Goal: Information Seeking & Learning: Learn about a topic

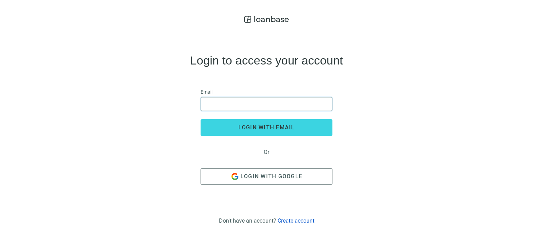
click at [229, 103] on input "email" at bounding box center [266, 104] width 123 height 13
type input "**********"
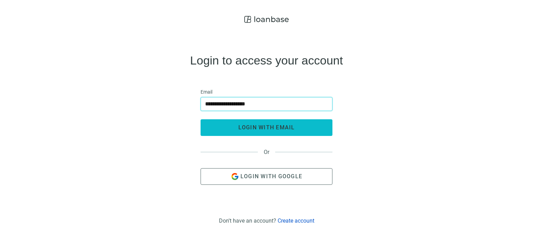
click at [260, 128] on span "login with email" at bounding box center [267, 127] width 57 height 7
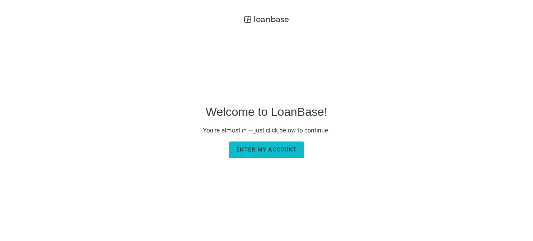
click at [263, 151] on span "Enter my account" at bounding box center [267, 150] width 60 height 7
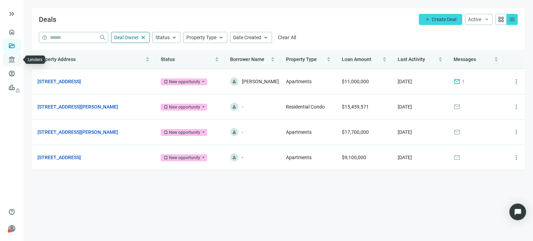
click at [17, 60] on link "Lenders" at bounding box center [26, 60] width 18 height 6
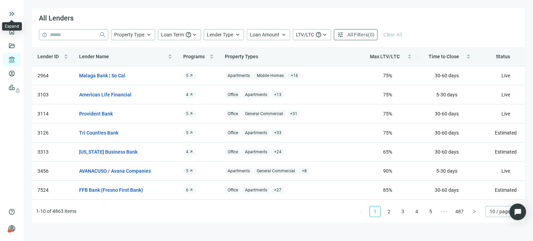
click at [13, 11] on span "keyboard_double_arrow_right" at bounding box center [12, 14] width 8 height 8
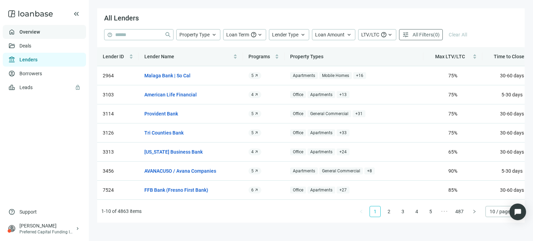
click at [22, 33] on link "Overview" at bounding box center [29, 32] width 20 height 6
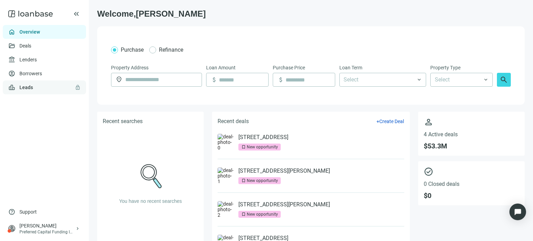
click at [33, 87] on link "Leads lock" at bounding box center [26, 88] width 14 height 6
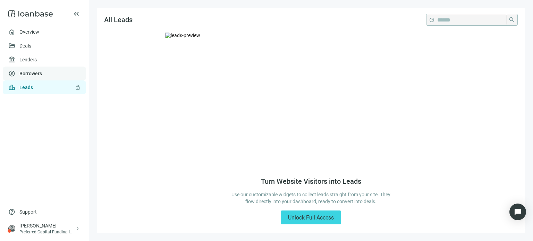
click at [31, 73] on link "Borrowers" at bounding box center [30, 74] width 23 height 6
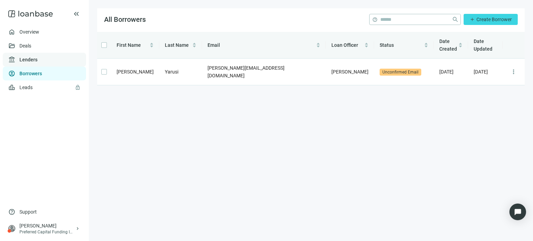
click at [26, 59] on link "Lenders" at bounding box center [28, 60] width 18 height 6
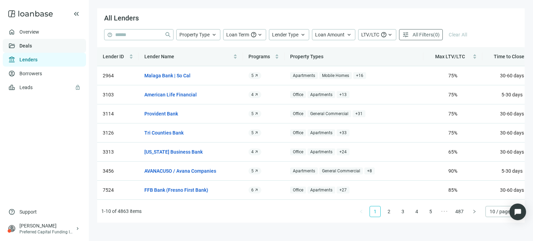
click at [25, 48] on link "Deals" at bounding box center [25, 46] width 13 height 6
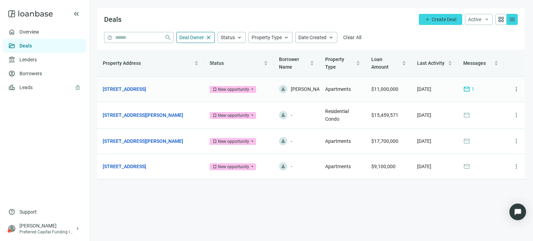
click at [466, 91] on span "mail" at bounding box center [467, 89] width 7 height 7
click at [27, 89] on link "Leads lock" at bounding box center [26, 88] width 14 height 6
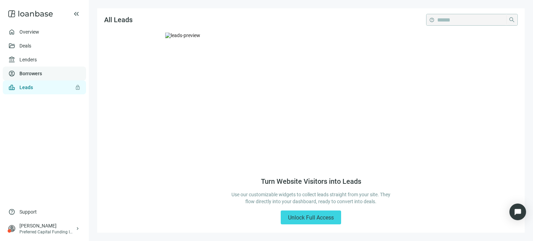
click at [28, 75] on link "Borrowers" at bounding box center [30, 74] width 23 height 6
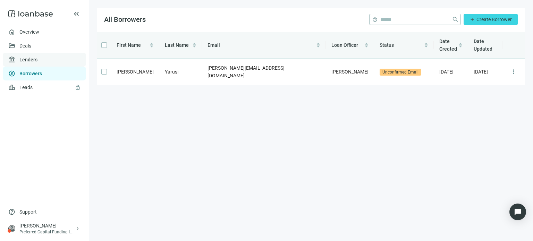
click at [29, 61] on link "Lenders" at bounding box center [28, 60] width 18 height 6
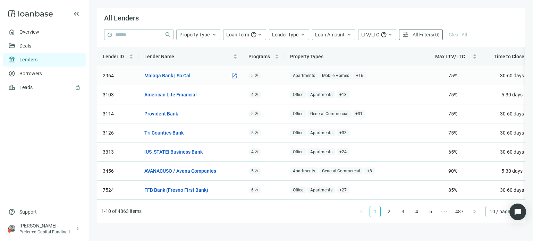
click at [155, 77] on link "Malaga Bank | So Cal" at bounding box center [167, 76] width 46 height 8
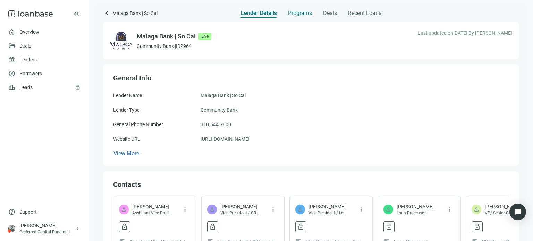
click at [300, 16] on span "Programs" at bounding box center [300, 13] width 24 height 7
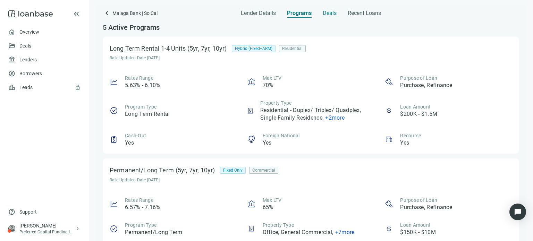
click at [325, 14] on span "Deals" at bounding box center [330, 13] width 14 height 7
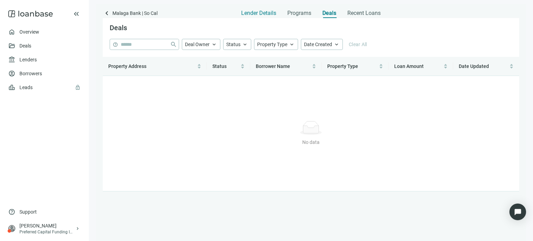
click at [260, 13] on span "Lender Details" at bounding box center [258, 13] width 35 height 7
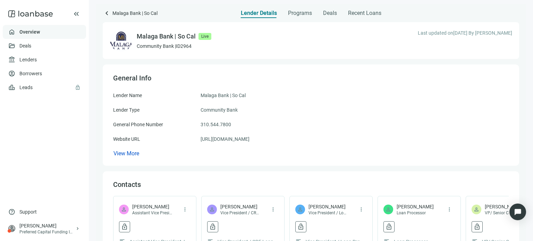
click at [39, 34] on link "Overview" at bounding box center [29, 32] width 20 height 6
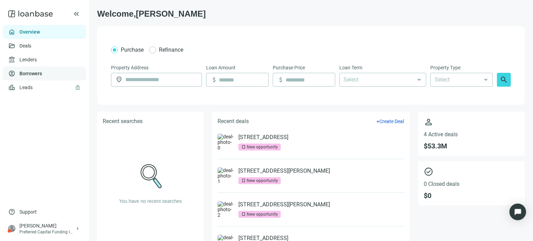
click at [38, 73] on link "Borrowers" at bounding box center [30, 74] width 23 height 6
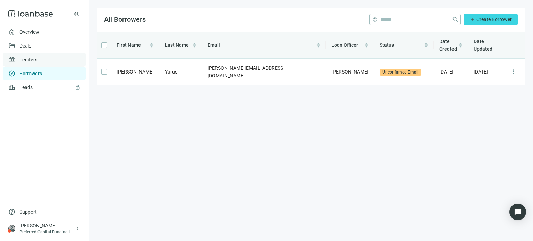
click at [23, 59] on link "Lenders" at bounding box center [28, 60] width 18 height 6
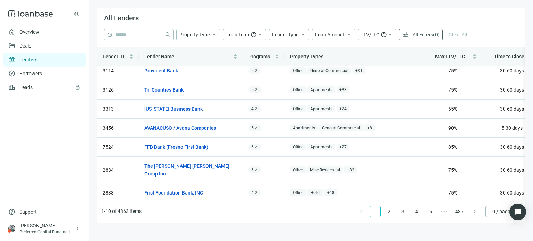
scroll to position [28, 0]
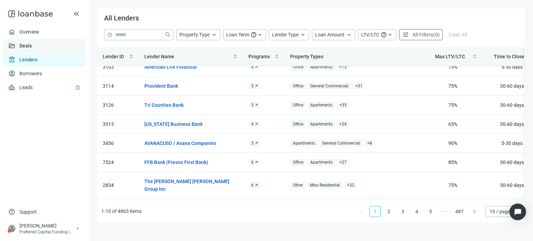
click at [28, 46] on link "Deals" at bounding box center [25, 46] width 13 height 6
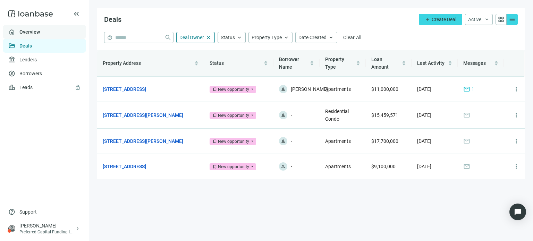
click at [30, 32] on link "Overview" at bounding box center [29, 32] width 20 height 6
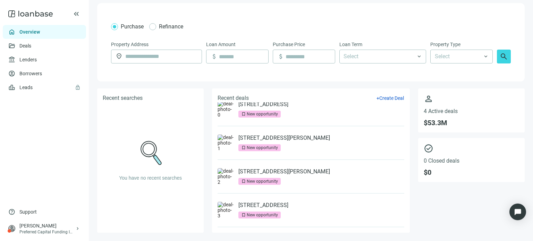
scroll to position [14, 0]
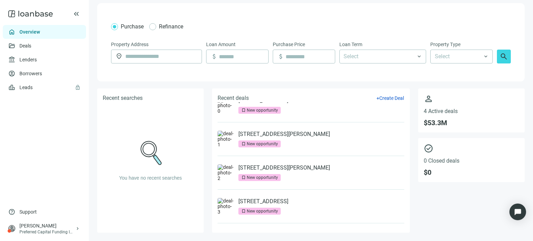
click at [226, 170] on img at bounding box center [226, 173] width 17 height 17
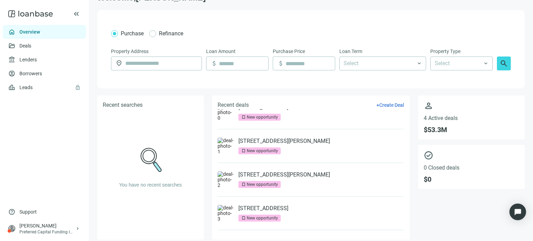
scroll to position [23, 0]
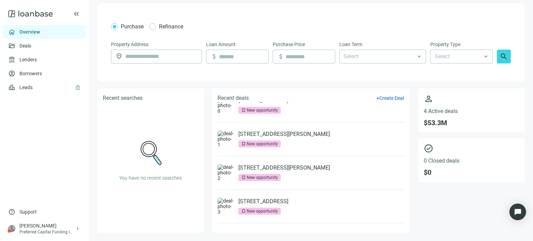
click at [227, 110] on img at bounding box center [226, 105] width 17 height 17
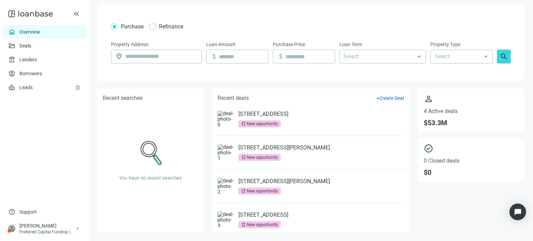
scroll to position [0, 0]
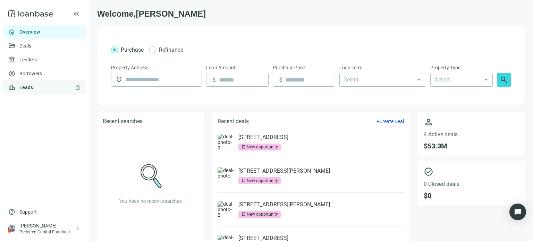
click at [33, 88] on link "Leads lock" at bounding box center [26, 88] width 14 height 6
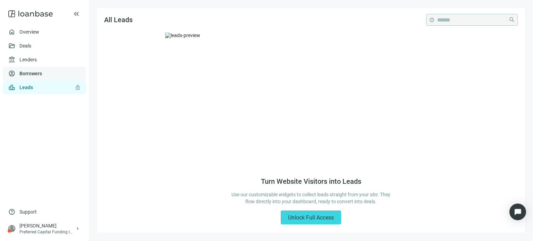
click at [29, 72] on link "Borrowers" at bounding box center [30, 74] width 23 height 6
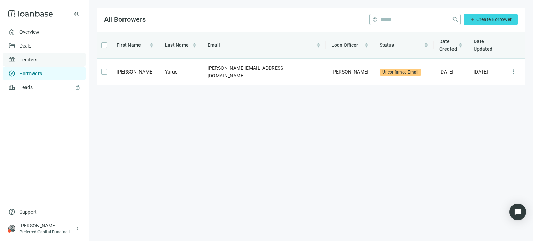
click at [26, 59] on link "Lenders" at bounding box center [28, 60] width 18 height 6
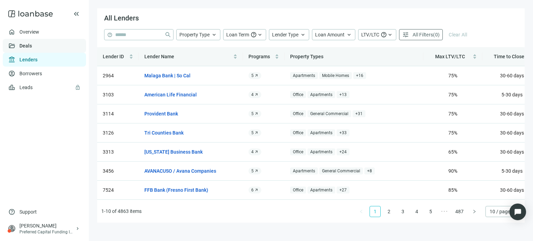
click at [25, 47] on link "Deals" at bounding box center [25, 46] width 13 height 6
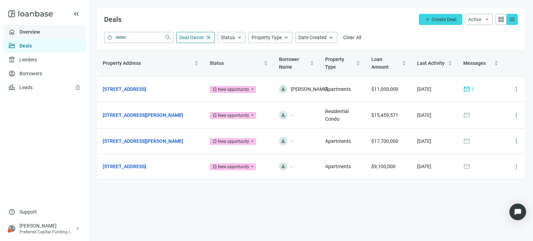
click at [25, 32] on link "Overview" at bounding box center [29, 32] width 20 height 6
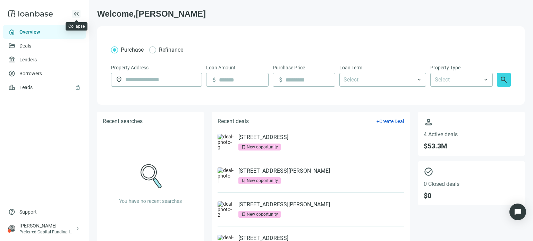
click at [75, 16] on span "keyboard_double_arrow_left" at bounding box center [76, 14] width 8 height 8
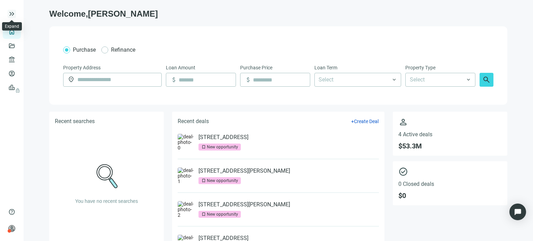
click at [10, 15] on span "keyboard_double_arrow_right" at bounding box center [12, 14] width 8 height 8
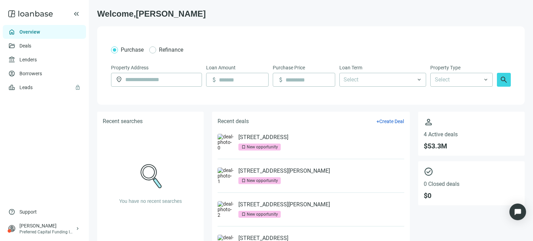
click at [39, 33] on link "Overview" at bounding box center [29, 32] width 20 height 6
click at [32, 49] on link "Deals" at bounding box center [25, 46] width 13 height 6
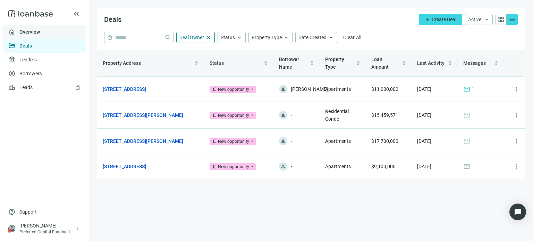
click at [34, 33] on link "Overview" at bounding box center [29, 32] width 20 height 6
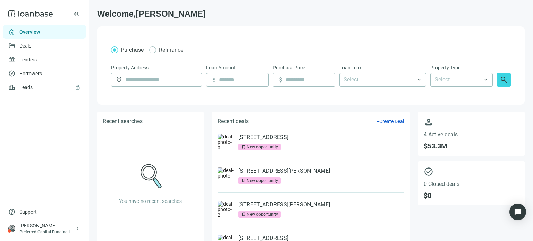
scroll to position [23, 0]
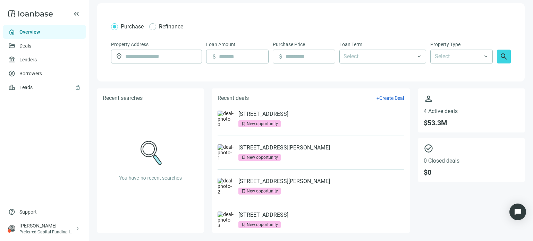
click at [225, 157] on img at bounding box center [226, 152] width 17 height 17
click at [241, 147] on link "[STREET_ADDRESS][PERSON_NAME]" at bounding box center [285, 147] width 92 height 7
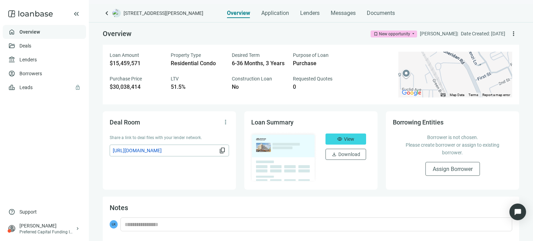
click at [32, 34] on link "Overview" at bounding box center [29, 32] width 20 height 6
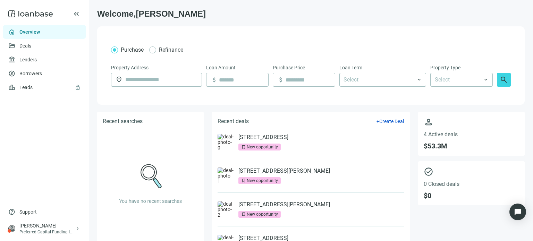
scroll to position [23, 0]
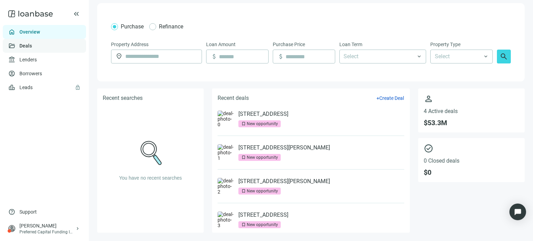
click at [28, 47] on link "Deals" at bounding box center [25, 46] width 13 height 6
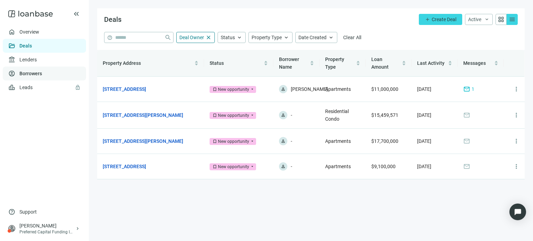
click at [37, 71] on link "Borrowers" at bounding box center [30, 74] width 23 height 6
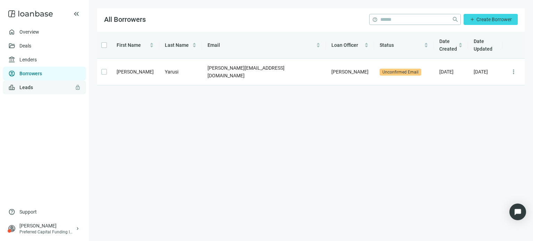
click at [28, 89] on link "Leads lock" at bounding box center [26, 88] width 14 height 6
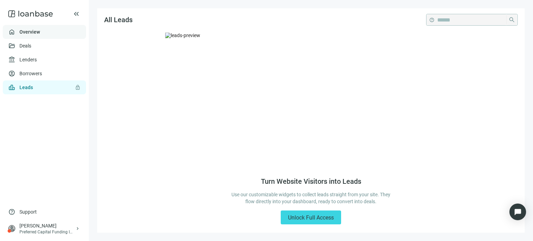
click at [31, 32] on link "Overview" at bounding box center [29, 32] width 20 height 6
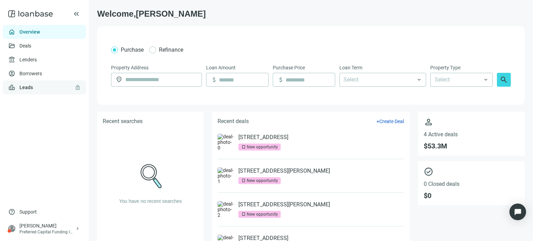
click at [33, 87] on link "Leads lock" at bounding box center [26, 88] width 14 height 6
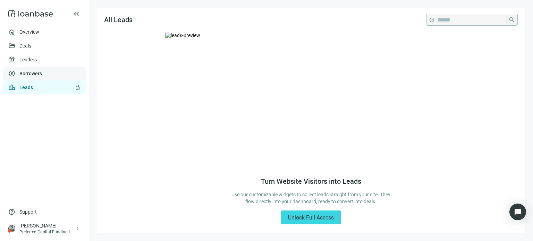
click at [32, 75] on link "Borrowers" at bounding box center [30, 74] width 23 height 6
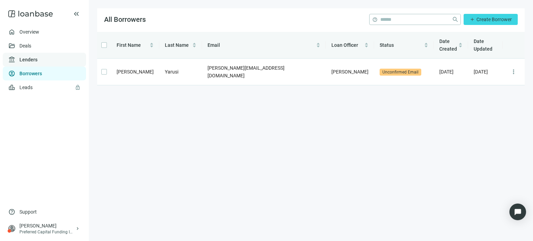
click at [26, 62] on link "Lenders" at bounding box center [28, 60] width 18 height 6
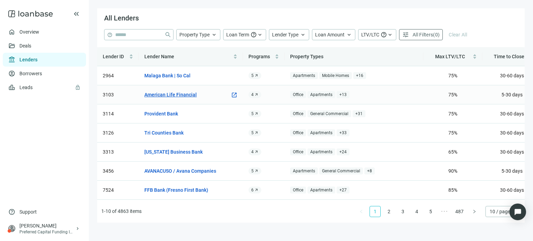
click at [148, 94] on link "American Life Financial" at bounding box center [170, 95] width 52 height 8
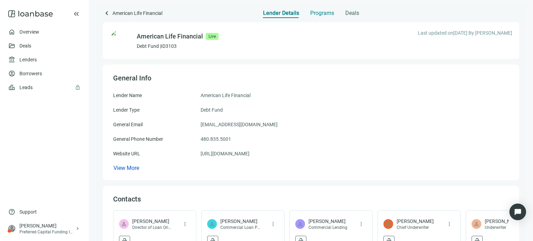
click at [314, 14] on span "Programs" at bounding box center [322, 13] width 24 height 7
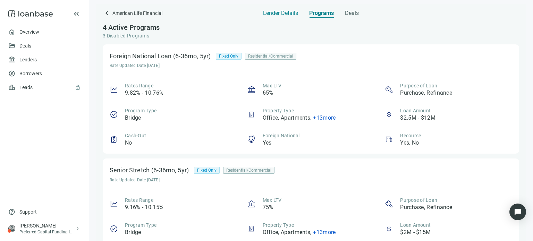
click at [279, 14] on span "Lender Details" at bounding box center [280, 13] width 35 height 7
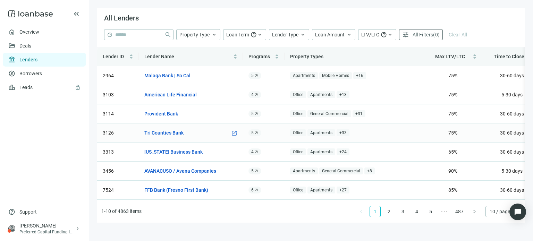
click at [161, 131] on link "Tri Counties Bank" at bounding box center [163, 133] width 39 height 8
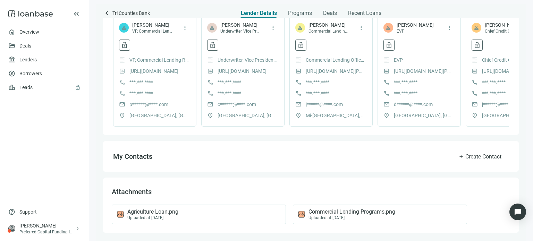
scroll to position [190, 0]
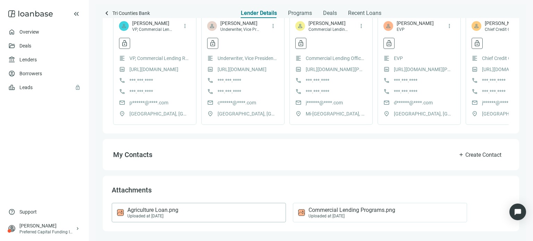
click at [149, 212] on span "Agriculture Loan.png" at bounding box center [152, 210] width 51 height 7
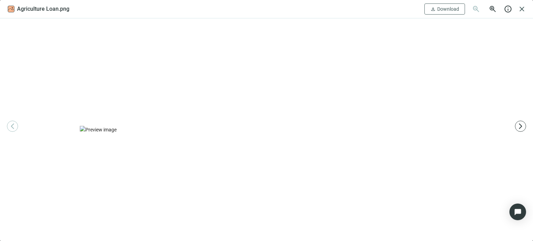
click at [153, 134] on img at bounding box center [266, 130] width 373 height 8
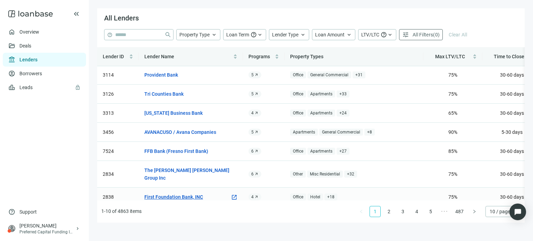
scroll to position [28, 0]
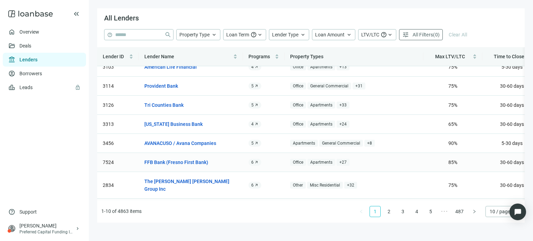
click at [165, 167] on td "FFB Bank (Fresno First Bank) open_in_new" at bounding box center [191, 162] width 104 height 19
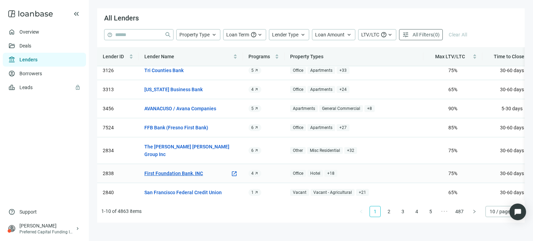
click at [165, 170] on link "First Foundation Bank, INC" at bounding box center [173, 174] width 59 height 8
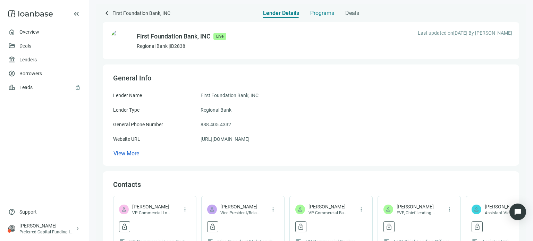
click at [315, 14] on span "Programs" at bounding box center [322, 13] width 24 height 7
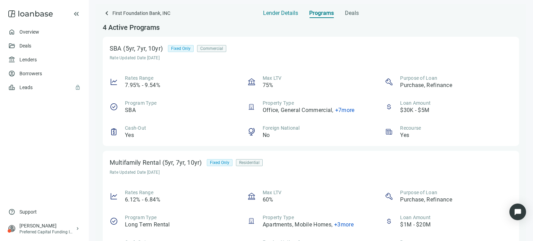
click at [288, 15] on span "Lender Details" at bounding box center [280, 13] width 35 height 7
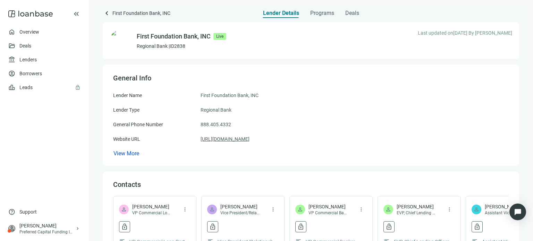
click at [231, 141] on link "[URL][DOMAIN_NAME]" at bounding box center [225, 139] width 49 height 8
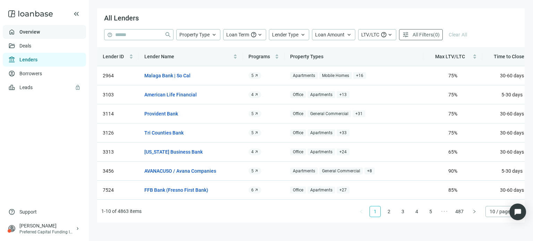
click at [24, 31] on link "Overview" at bounding box center [29, 32] width 20 height 6
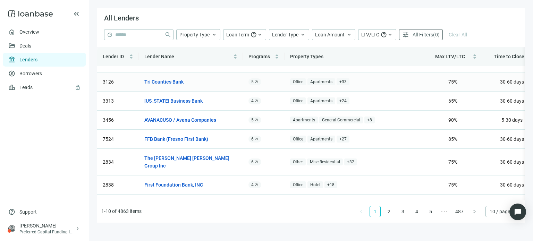
scroll to position [63, 0]
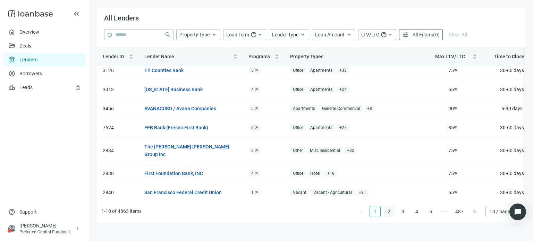
click at [389, 212] on link "2" at bounding box center [389, 212] width 10 height 10
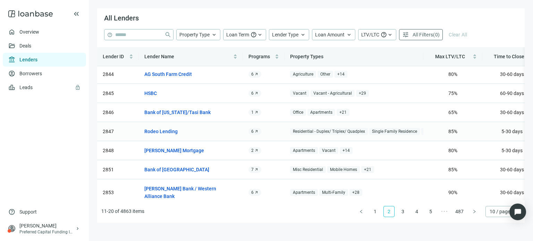
scroll to position [70, 0]
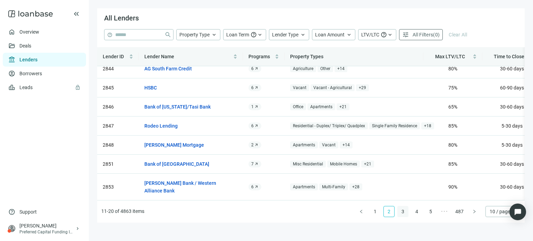
click at [402, 212] on link "3" at bounding box center [403, 212] width 10 height 10
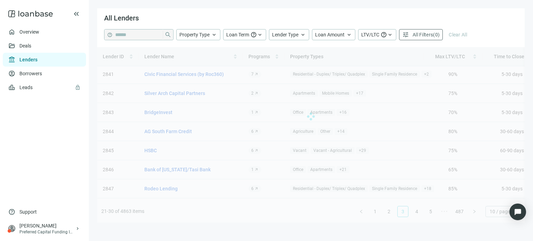
scroll to position [0, 0]
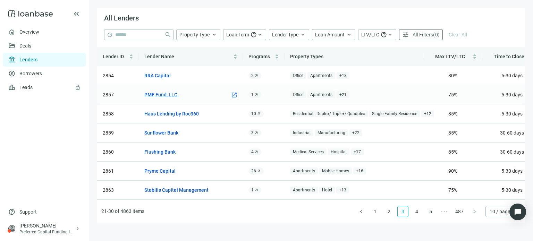
click at [168, 94] on link "PMF Fund, LLC." at bounding box center [161, 95] width 34 height 8
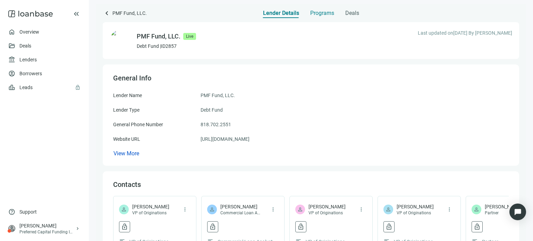
click at [315, 12] on span "Programs" at bounding box center [322, 13] width 24 height 7
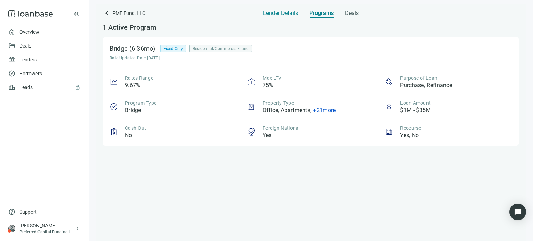
click at [290, 14] on span "Lender Details" at bounding box center [280, 13] width 35 height 7
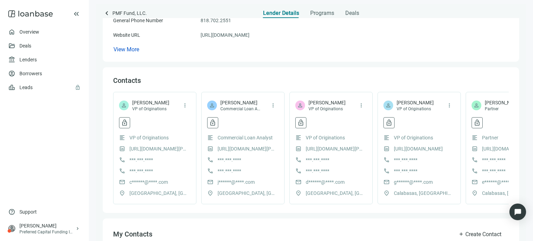
scroll to position [139, 0]
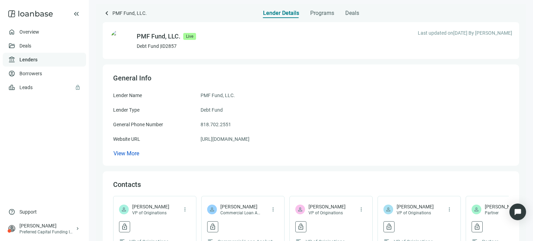
click at [26, 60] on link "Lenders" at bounding box center [28, 60] width 18 height 6
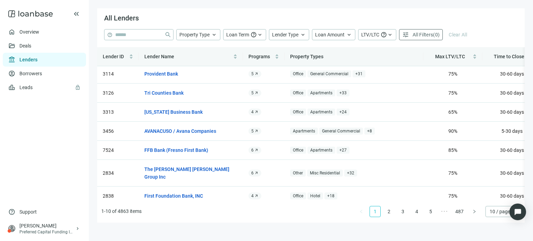
scroll to position [28, 0]
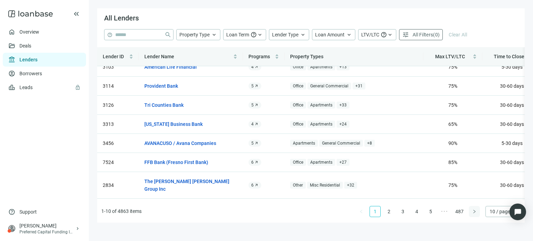
click at [474, 212] on icon "right" at bounding box center [475, 212] width 4 height 4
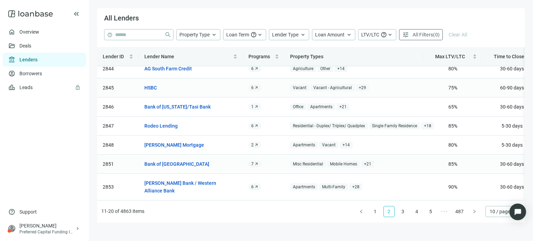
scroll to position [70, 0]
click at [160, 180] on link "[PERSON_NAME] Bank / Western Alliance Bank" at bounding box center [187, 187] width 86 height 15
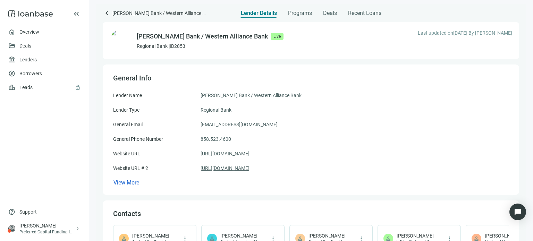
click at [239, 169] on link "[URL][DOMAIN_NAME]" at bounding box center [225, 169] width 49 height 8
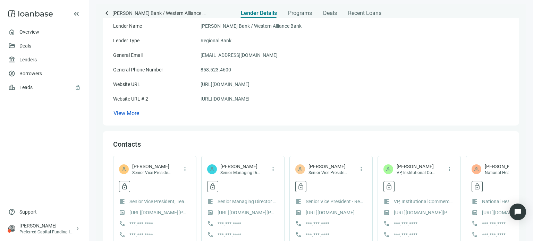
scroll to position [35, 0]
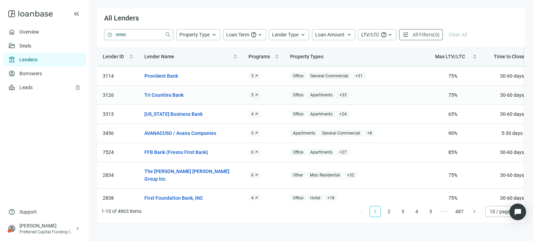
scroll to position [63, 0]
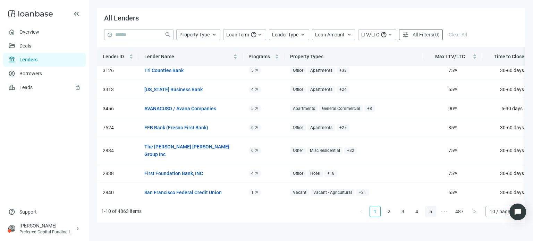
click at [431, 212] on link "5" at bounding box center [431, 212] width 10 height 10
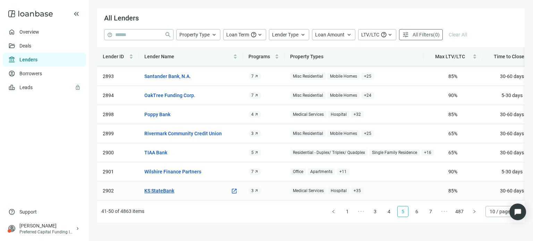
click at [169, 187] on link "KS StateBank" at bounding box center [159, 191] width 30 height 8
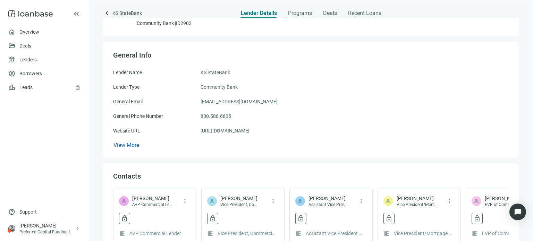
scroll to position [35, 0]
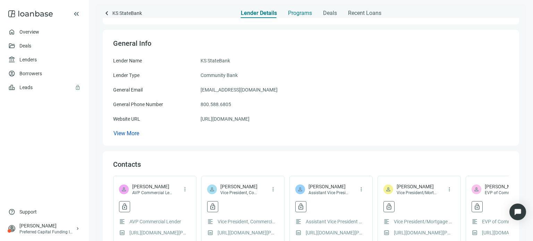
click at [298, 13] on span "Programs" at bounding box center [300, 13] width 24 height 7
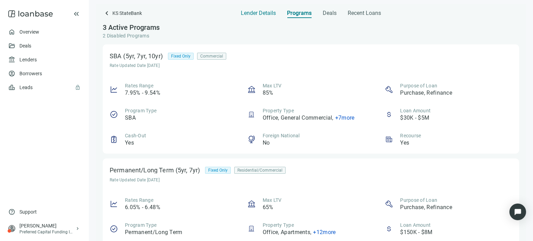
click at [254, 14] on span "Lender Details" at bounding box center [258, 13] width 35 height 7
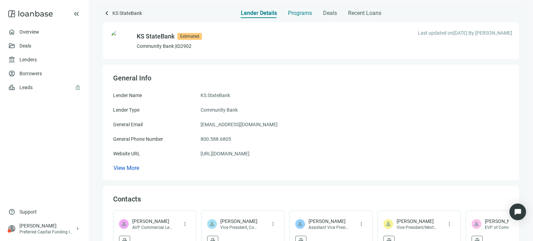
click at [295, 14] on span "Programs" at bounding box center [300, 13] width 24 height 7
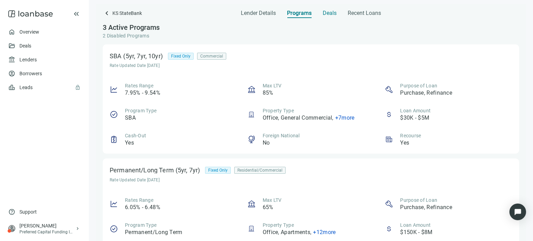
click at [330, 14] on span "Deals" at bounding box center [330, 13] width 14 height 7
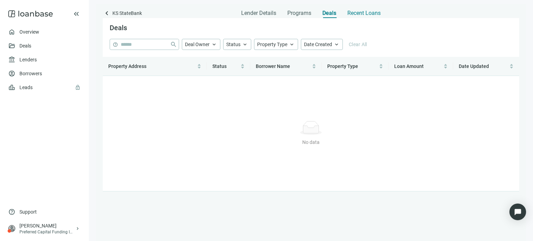
click at [353, 14] on span "Recent Loans" at bounding box center [364, 13] width 33 height 7
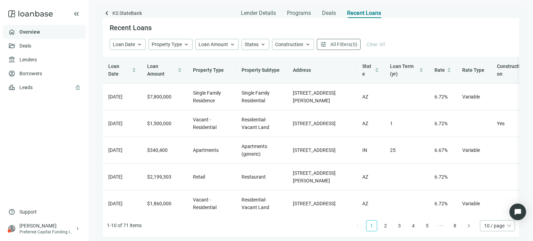
click at [31, 33] on link "Overview" at bounding box center [29, 32] width 20 height 6
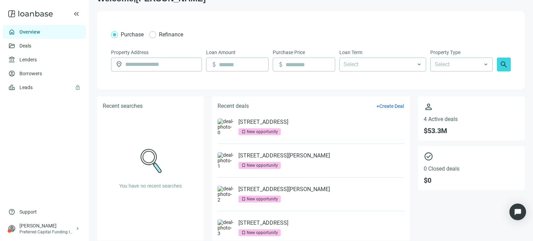
scroll to position [23, 0]
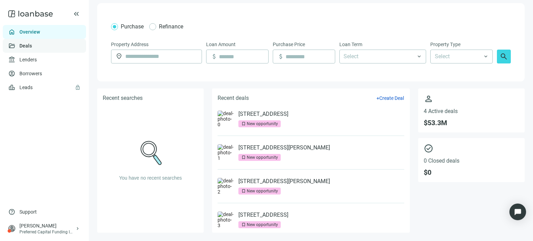
click at [32, 46] on link "Deals" at bounding box center [25, 46] width 13 height 6
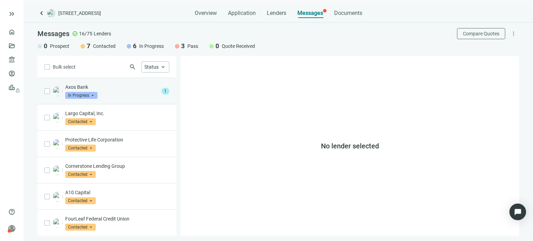
click at [84, 87] on p "Axos Bank" at bounding box center [111, 87] width 93 height 7
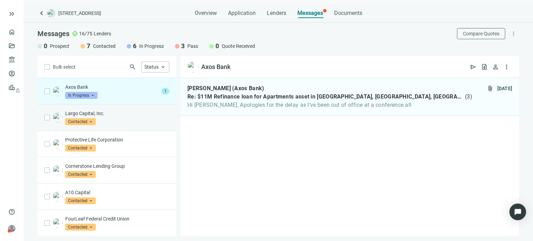
click at [82, 123] on span "Contacted" at bounding box center [80, 121] width 31 height 7
click at [109, 119] on div "Largo Capital, Inc. Contacted arrow_drop_down prospect contacted in_progress Pr…" at bounding box center [117, 117] width 104 height 15
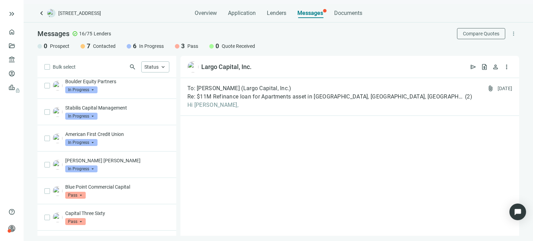
scroll to position [263, 0]
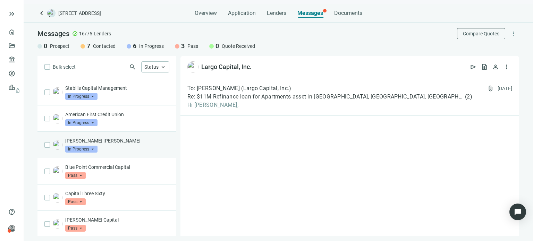
click at [83, 149] on span "In Progress" at bounding box center [81, 149] width 32 height 7
click at [111, 140] on p "Morgan Stanley" at bounding box center [117, 141] width 104 height 7
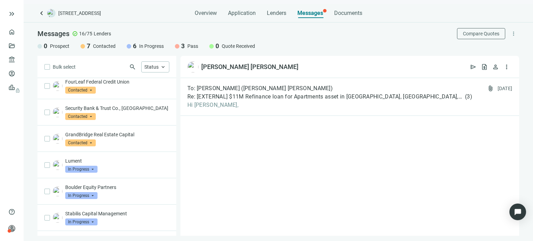
scroll to position [124, 0]
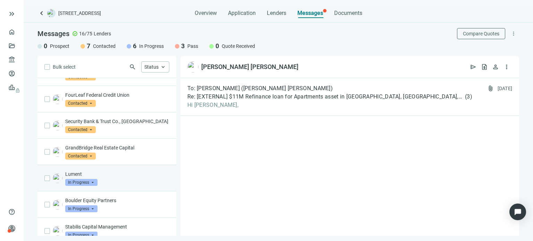
click at [79, 179] on span "In Progress" at bounding box center [81, 182] width 32 height 7
click at [78, 181] on span "In Progress" at bounding box center [81, 182] width 32 height 7
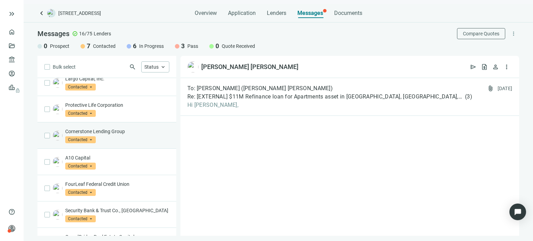
scroll to position [0, 0]
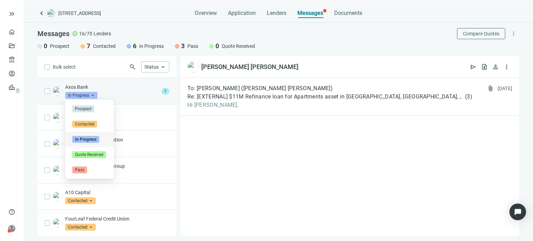
click at [80, 96] on span "In Progress" at bounding box center [81, 95] width 32 height 7
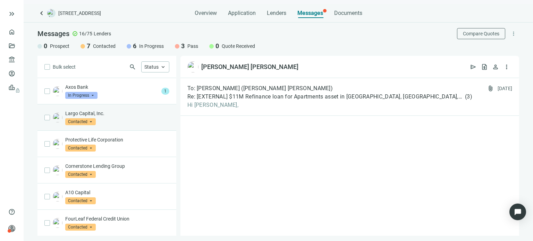
click at [131, 105] on div "Largo Capital, Inc. Contacted arrow_drop_down prospect contacted in_progress Pr…" at bounding box center [107, 118] width 139 height 26
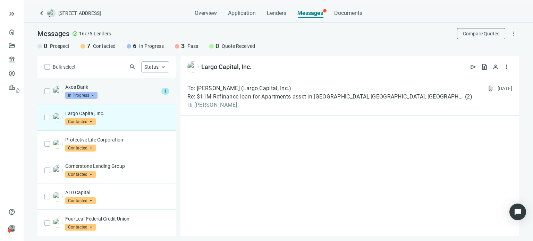
click at [108, 96] on div "Axos Bank In Progress arrow_drop_down contacted in_progress quote_received Pros…" at bounding box center [111, 91] width 93 height 15
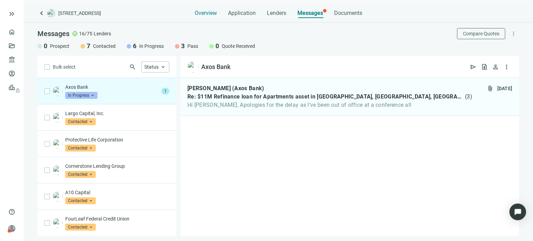
click at [205, 14] on span "Overview" at bounding box center [206, 13] width 22 height 7
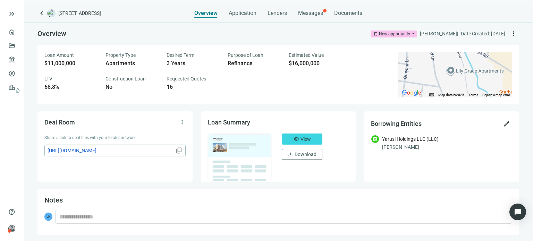
click at [230, 148] on img at bounding box center [240, 157] width 68 height 51
click at [307, 141] on span "View" at bounding box center [306, 139] width 10 height 6
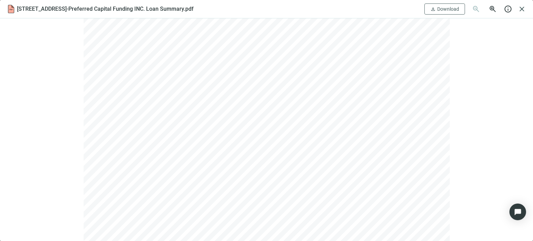
scroll to position [104, 0]
